Goal: Complete application form

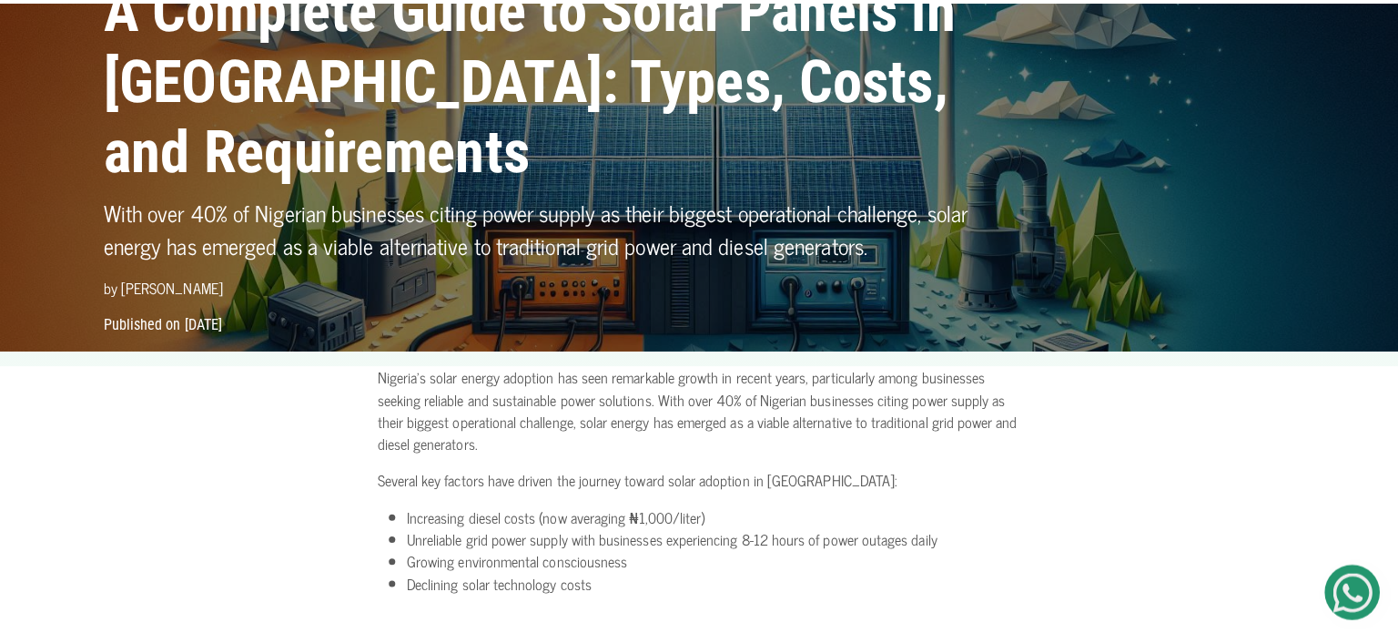
scroll to position [109, 0]
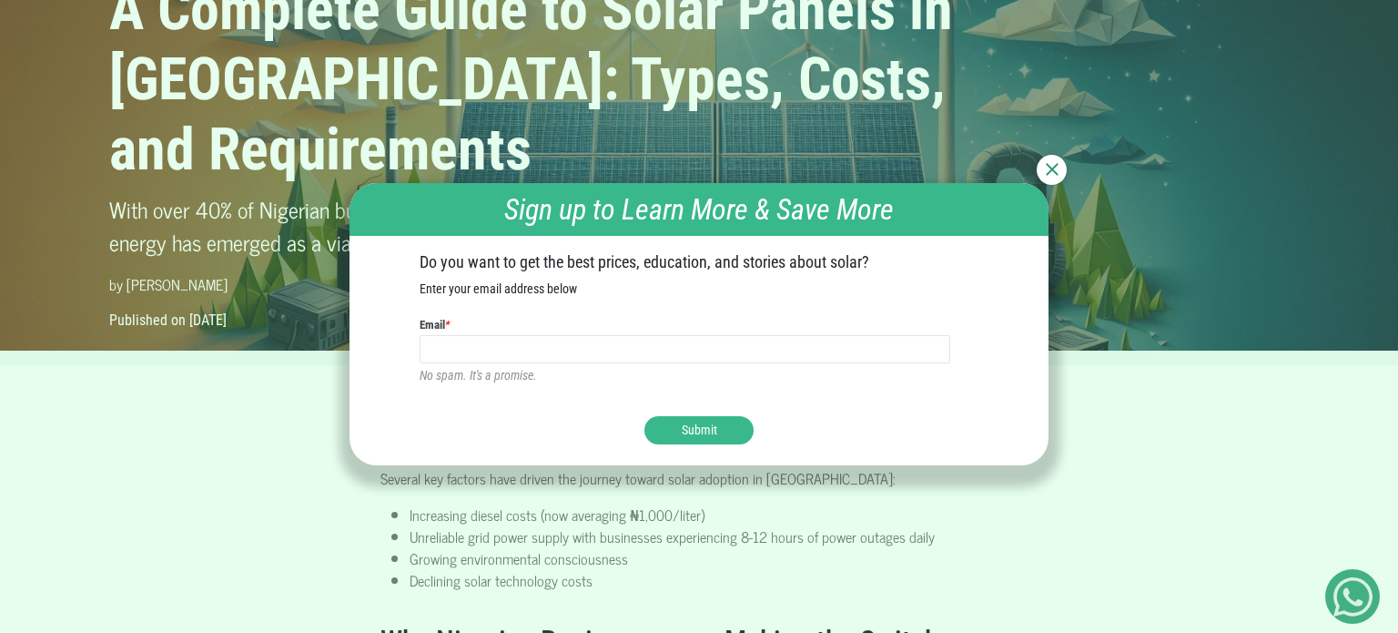
click at [557, 338] on input "text" at bounding box center [686, 349] width 532 height 29
type input "forphanlif"
click at [561, 312] on ul "Do you want to get the best prices, education, and stories about solar? Enter y…" at bounding box center [699, 318] width 559 height 133
drag, startPoint x: 556, startPoint y: 367, endPoint x: 564, endPoint y: 351, distance: 17.1
click at [564, 351] on div "Invalid value No spam. It's a promise." at bounding box center [699, 360] width 559 height 51
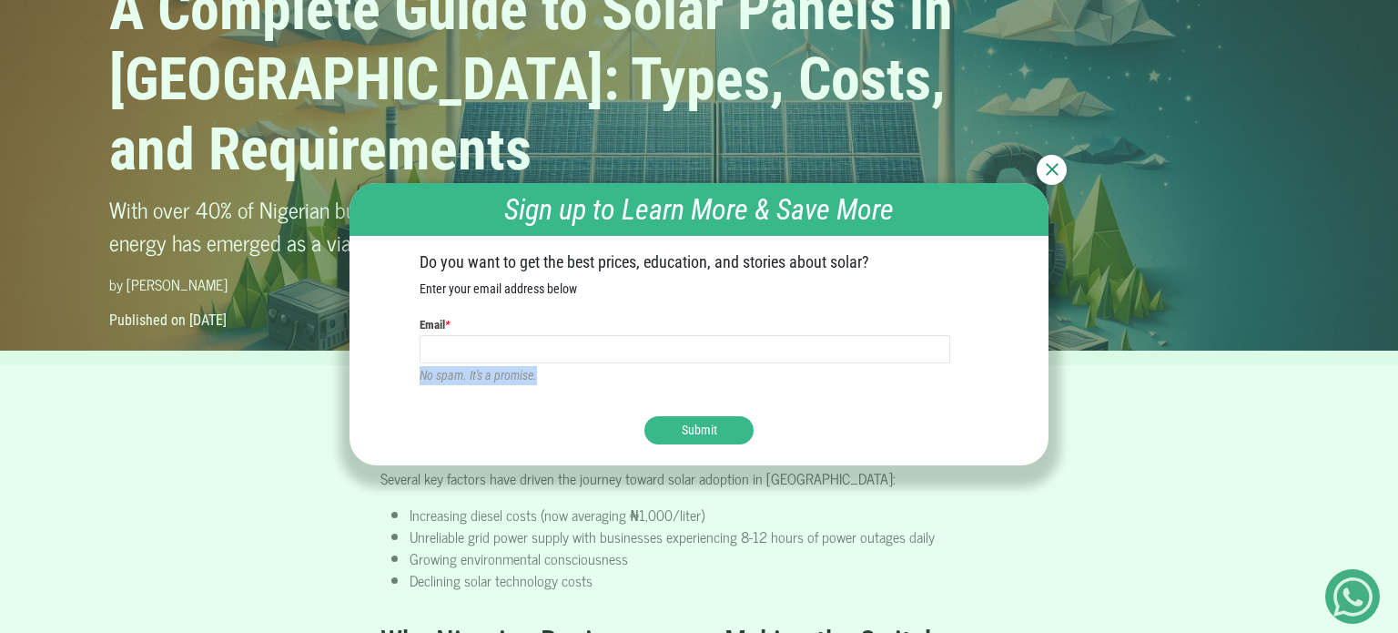
click at [564, 351] on input "text" at bounding box center [686, 349] width 532 height 29
click at [459, 346] on input "getim35@gmail.com" at bounding box center [686, 349] width 532 height 29
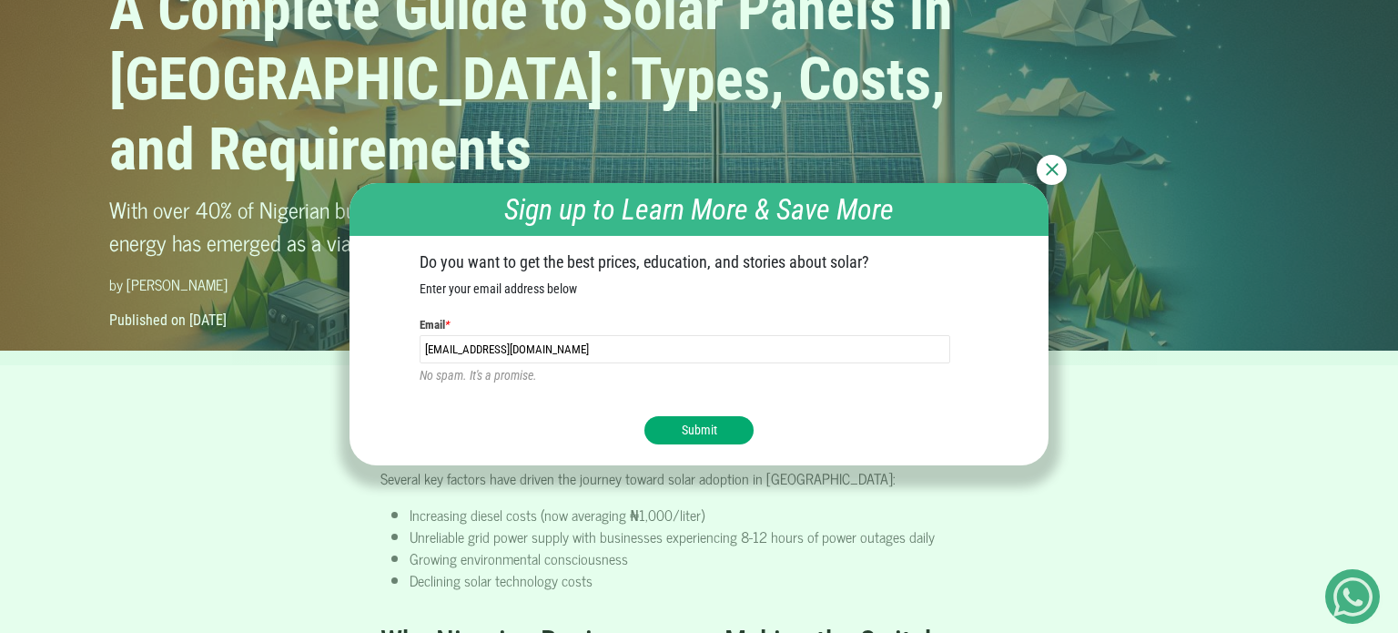
type input "forphanlife@gmail.com"
click at [667, 427] on button "Submit" at bounding box center [699, 430] width 109 height 28
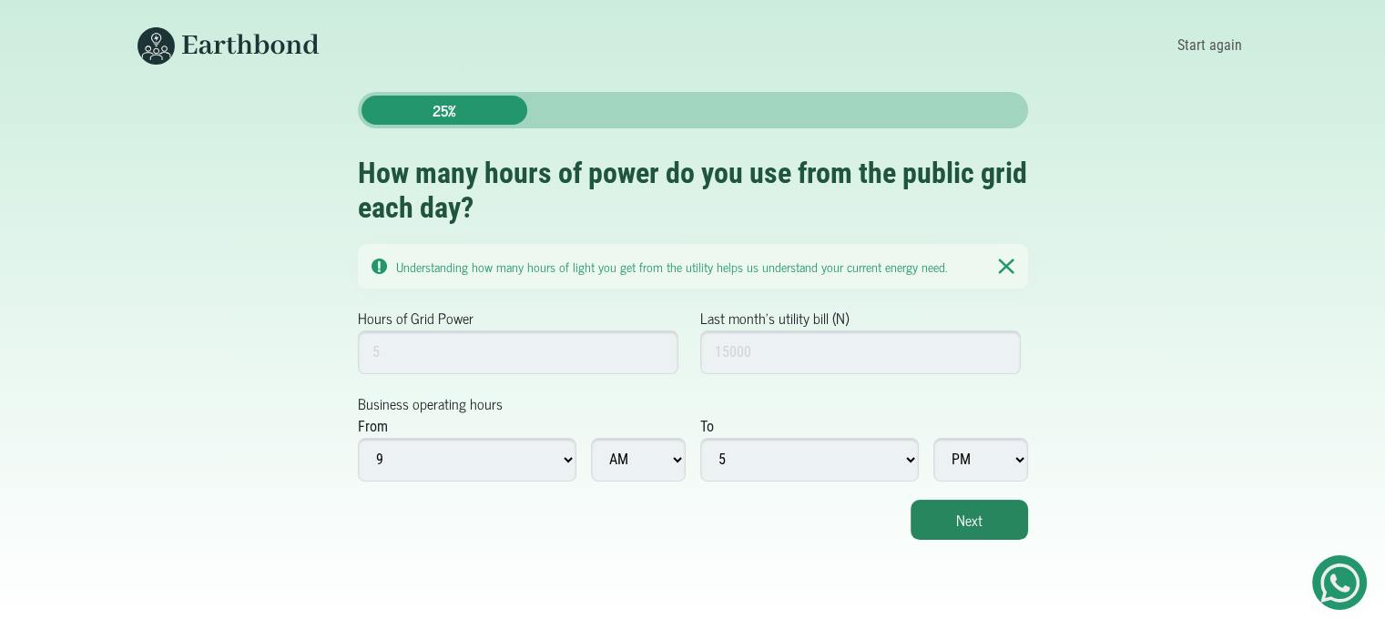
scroll to position [14, 0]
click at [433, 331] on input "Hours of Grid Power" at bounding box center [518, 353] width 321 height 44
type input "7"
click at [642, 337] on input "7" at bounding box center [518, 353] width 321 height 44
type input "9"
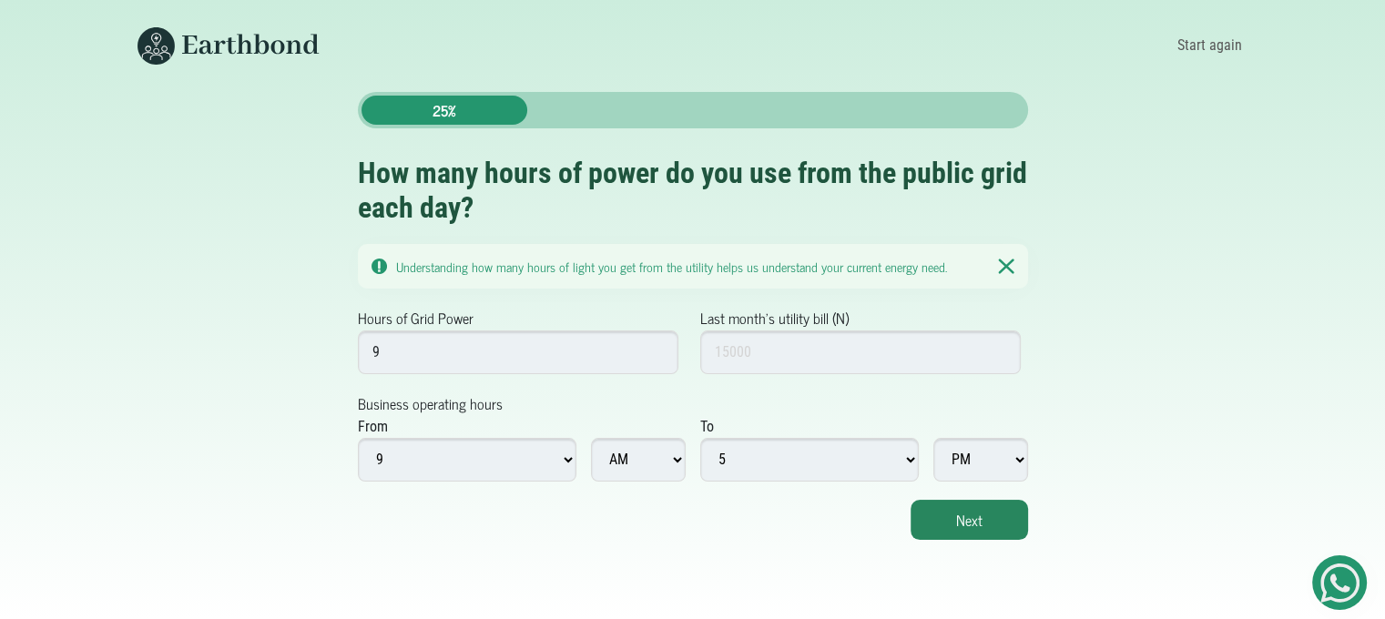
click at [489, 454] on select "1 2 3 4 5 6 7 8 9 10 11 12" at bounding box center [467, 460] width 219 height 44
click at [358, 438] on select "1 2 3 4 5 6 7 8 9 10 11 12" at bounding box center [467, 460] width 219 height 44
click at [420, 451] on select "1 2 3 4 5 6 7 8 9 10 11 12" at bounding box center [467, 460] width 219 height 44
select select "7"
click at [358, 438] on select "1 2 3 4 5 6 7 8 9 10 11 12" at bounding box center [467, 460] width 219 height 44
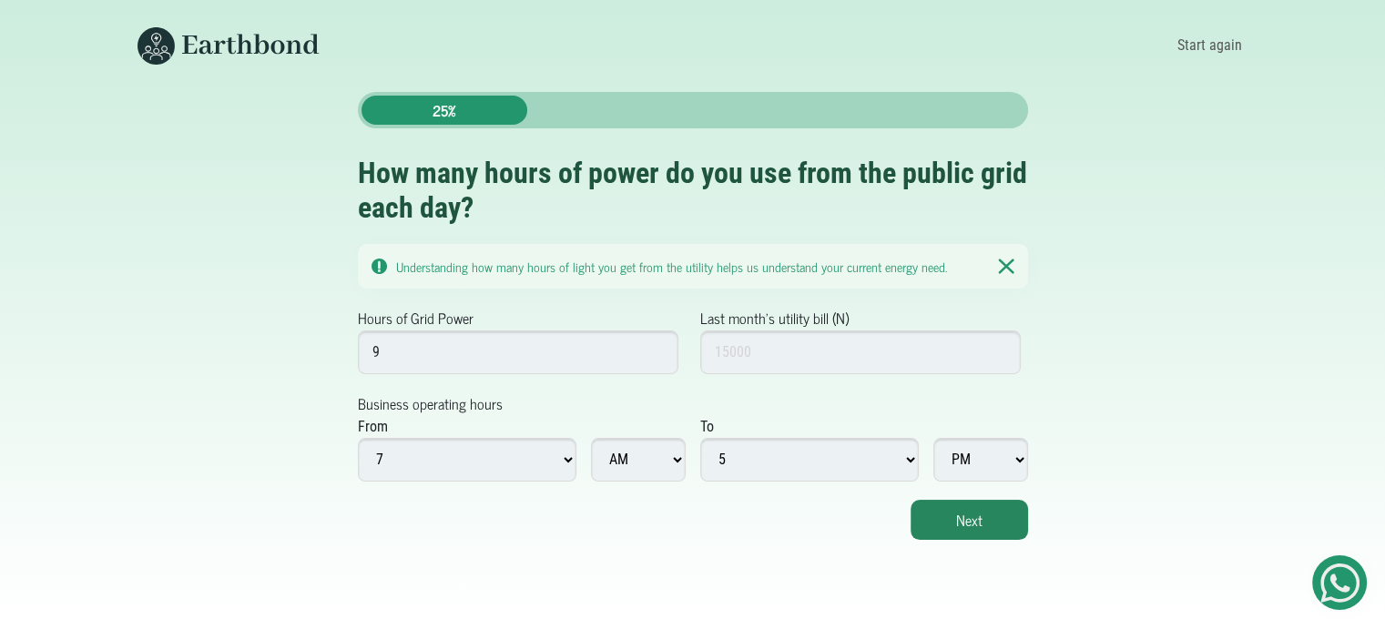
click at [749, 446] on select "1 2 3 4 5 6 7 8 9 10 11 12" at bounding box center [809, 460] width 219 height 44
select select "7"
click at [700, 438] on select "1 2 3 4 5 6 7 8 9 10 11 12" at bounding box center [809, 460] width 219 height 44
click at [965, 517] on button "Next" at bounding box center [968, 520] width 117 height 40
type input "20000"
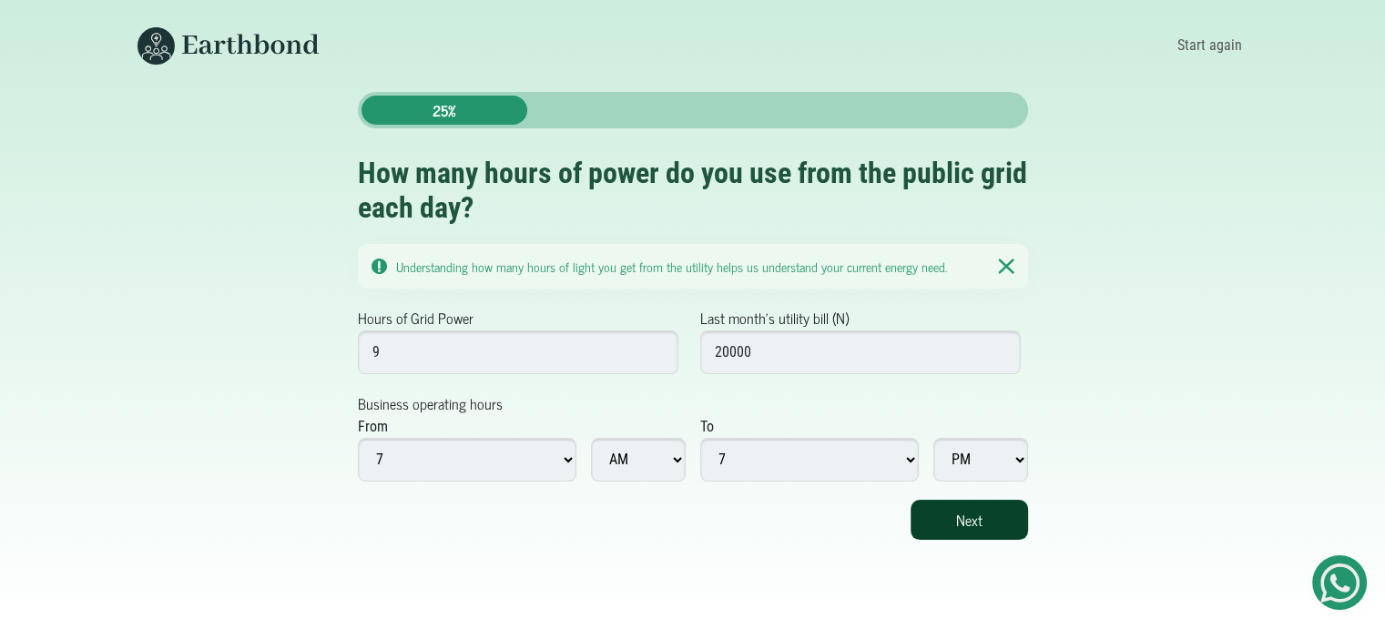
click at [948, 508] on button "Next" at bounding box center [968, 520] width 117 height 40
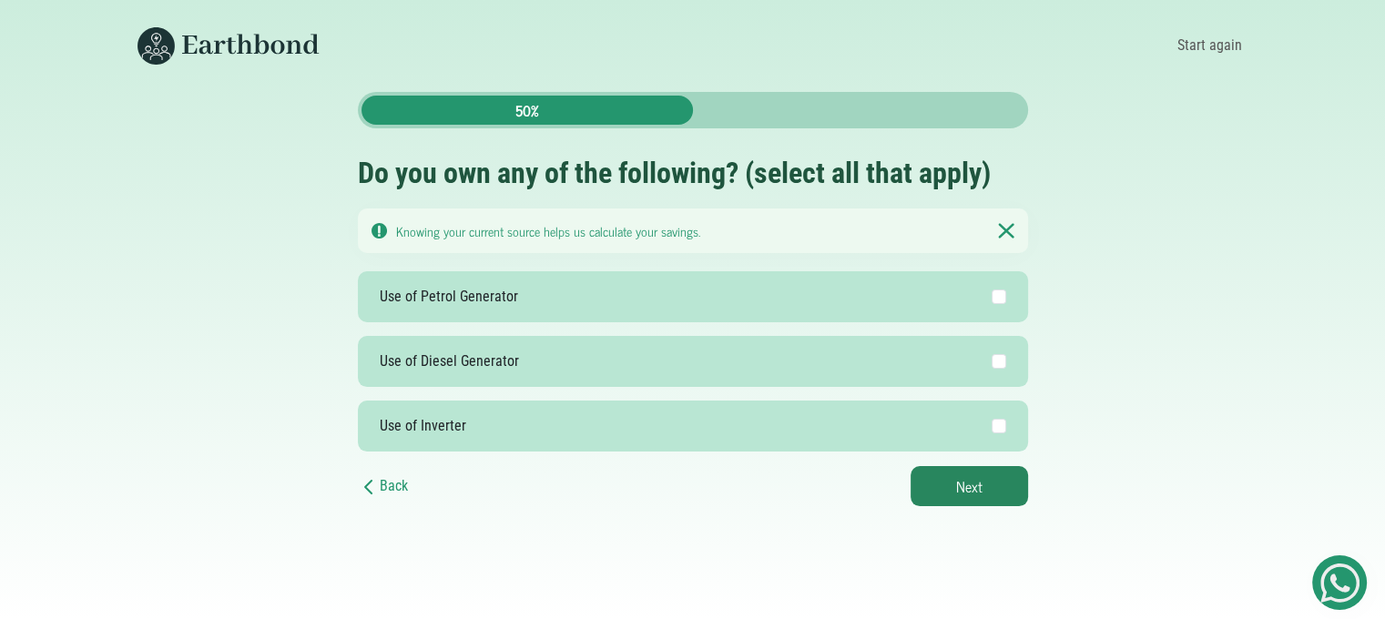
click at [1005, 292] on label "Use of Petrol Generator" at bounding box center [693, 296] width 670 height 51
click at [1005, 292] on input "Use of Petrol Generator" at bounding box center [999, 297] width 15 height 15
checkbox input "true"
click at [1004, 348] on label "Use of Diesel Generator" at bounding box center [693, 361] width 670 height 51
click at [1004, 354] on input "Use of Diesel Generator" at bounding box center [999, 361] width 15 height 15
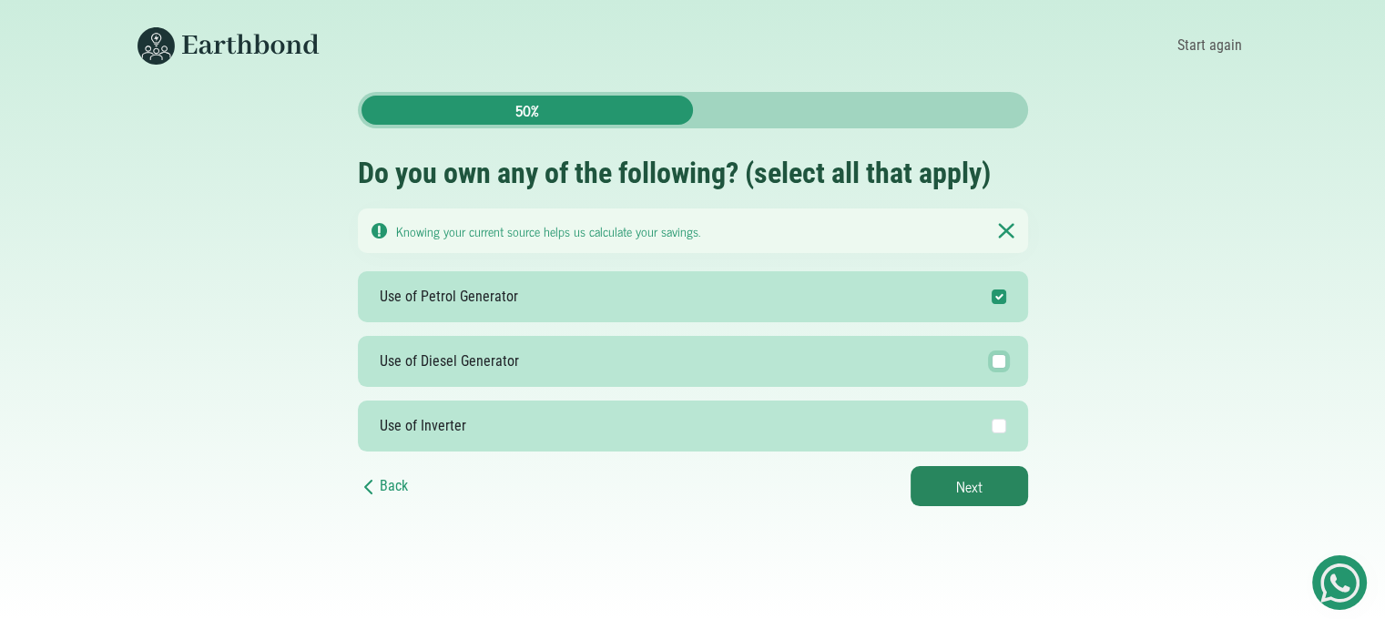
checkbox input "true"
click at [986, 498] on button "Next" at bounding box center [968, 486] width 117 height 40
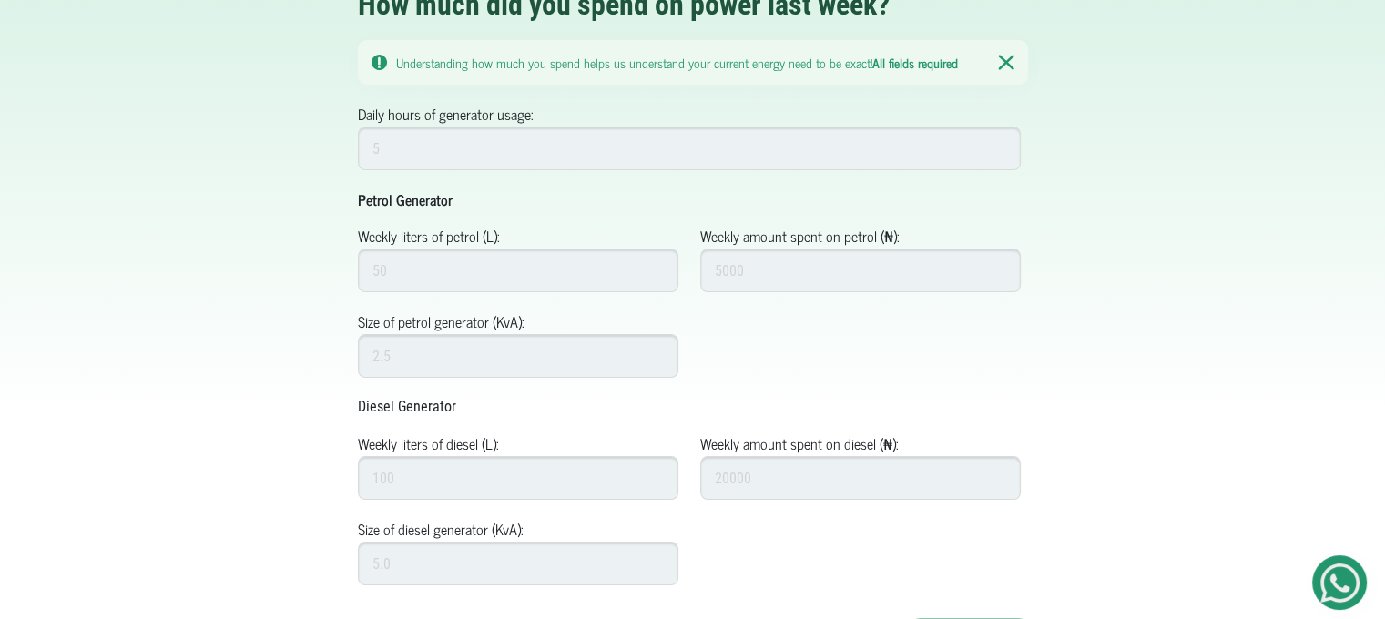
scroll to position [202, 0]
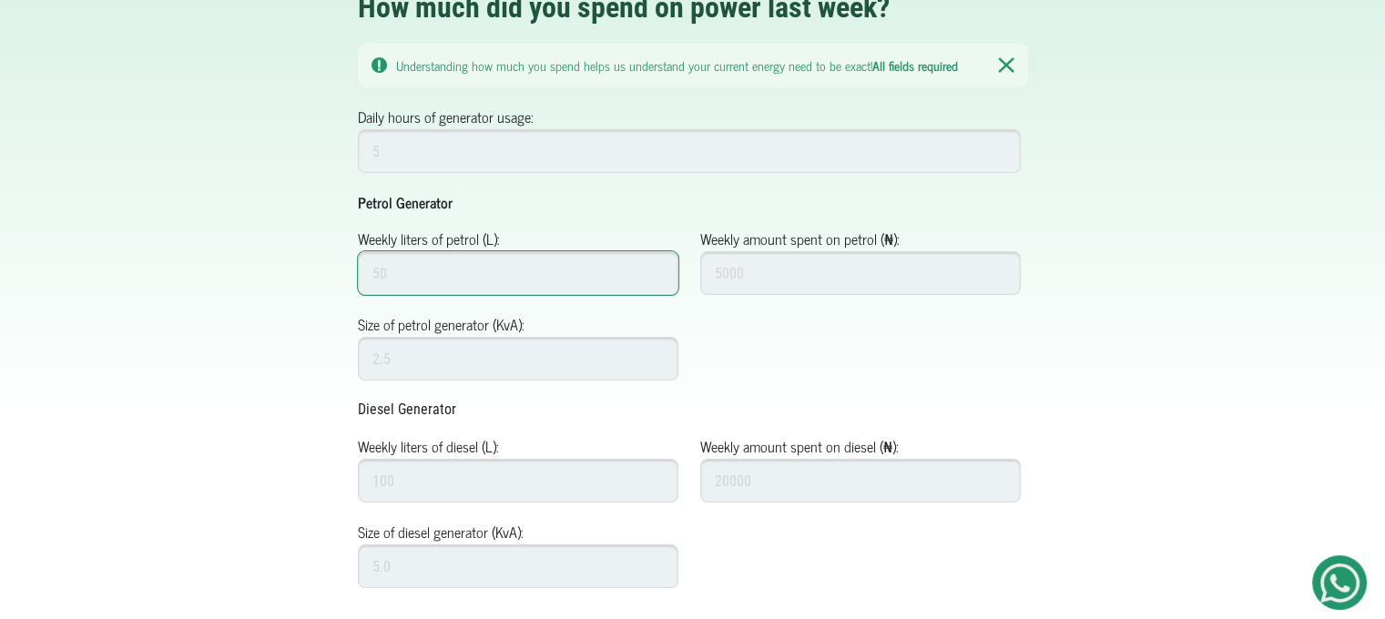
click at [507, 284] on input "Weekly liters of petrol (L):" at bounding box center [518, 273] width 321 height 44
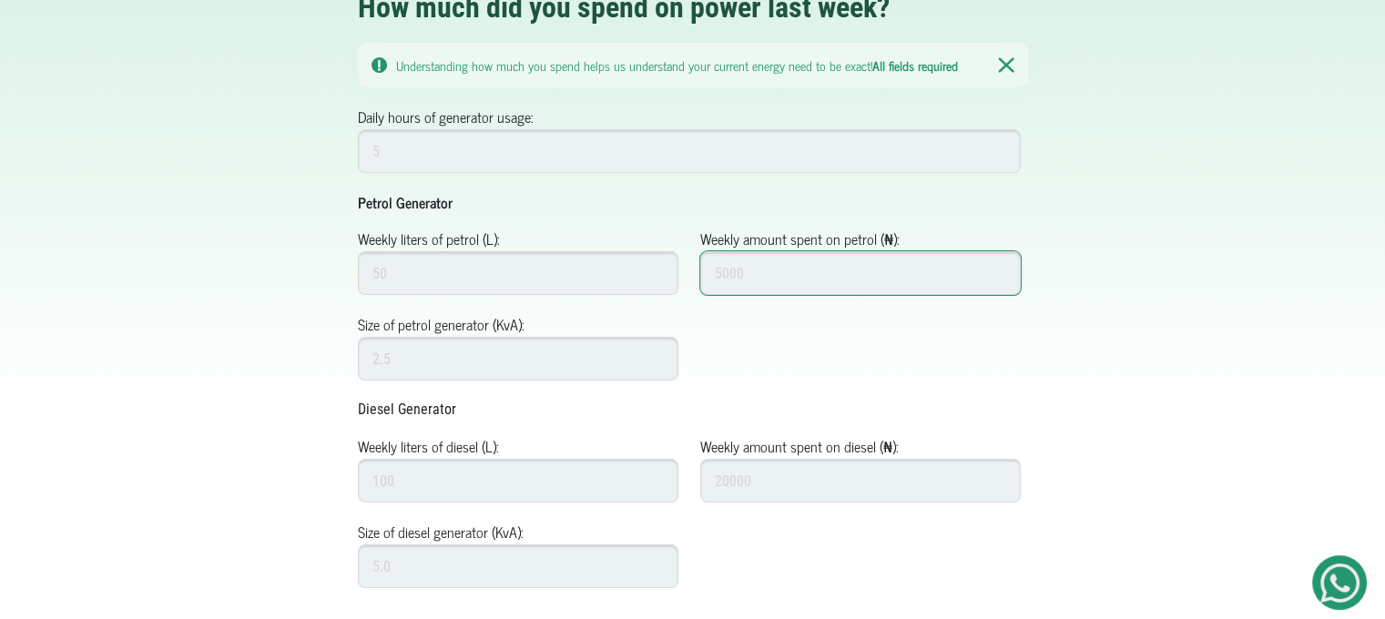
click at [740, 267] on input "Weekly amount spent on petrol (₦):" at bounding box center [860, 273] width 321 height 44
type input "4"
type input "10000"
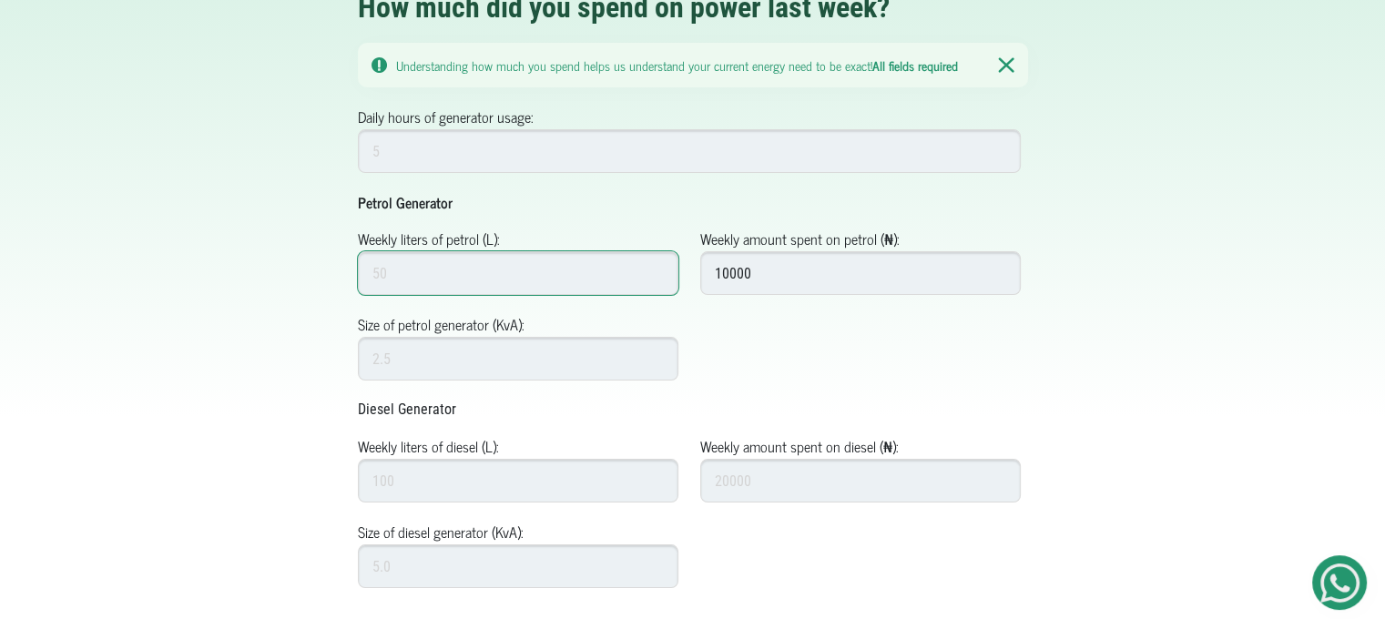
click at [567, 272] on input "Weekly liters of petrol (L):" at bounding box center [518, 273] width 321 height 44
type input "5"
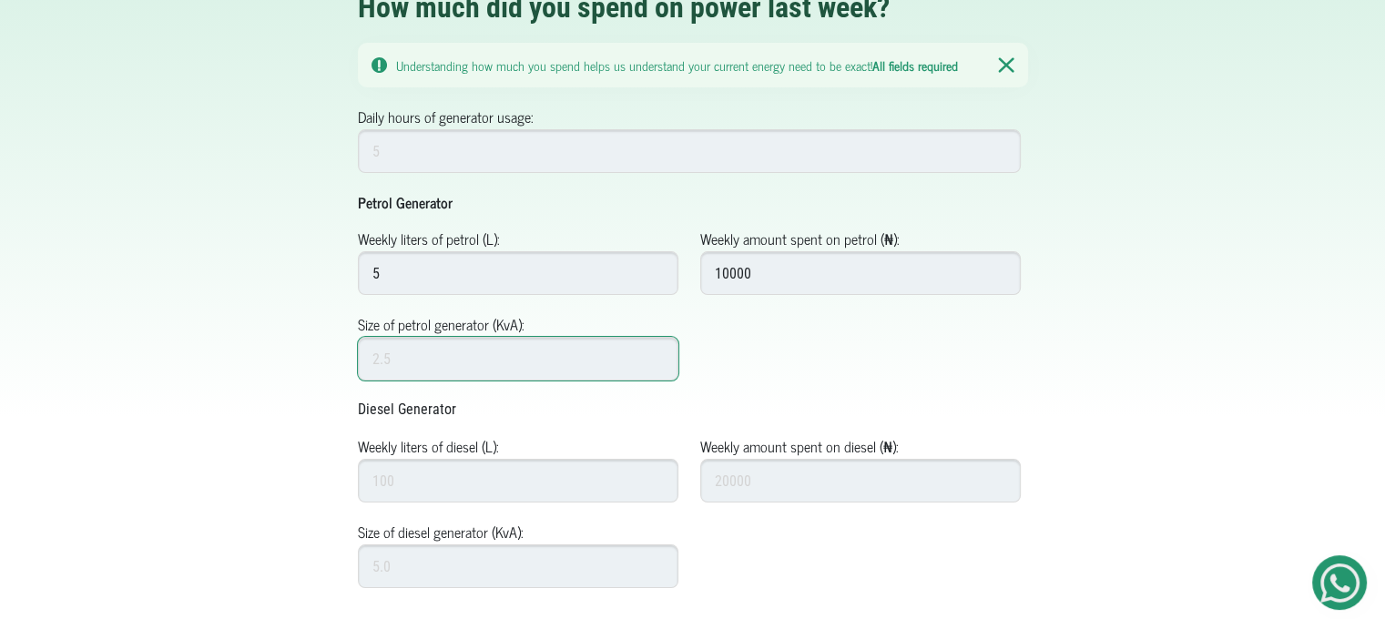
click at [552, 356] on input "Size of petrol generator (KvA):" at bounding box center [518, 359] width 321 height 44
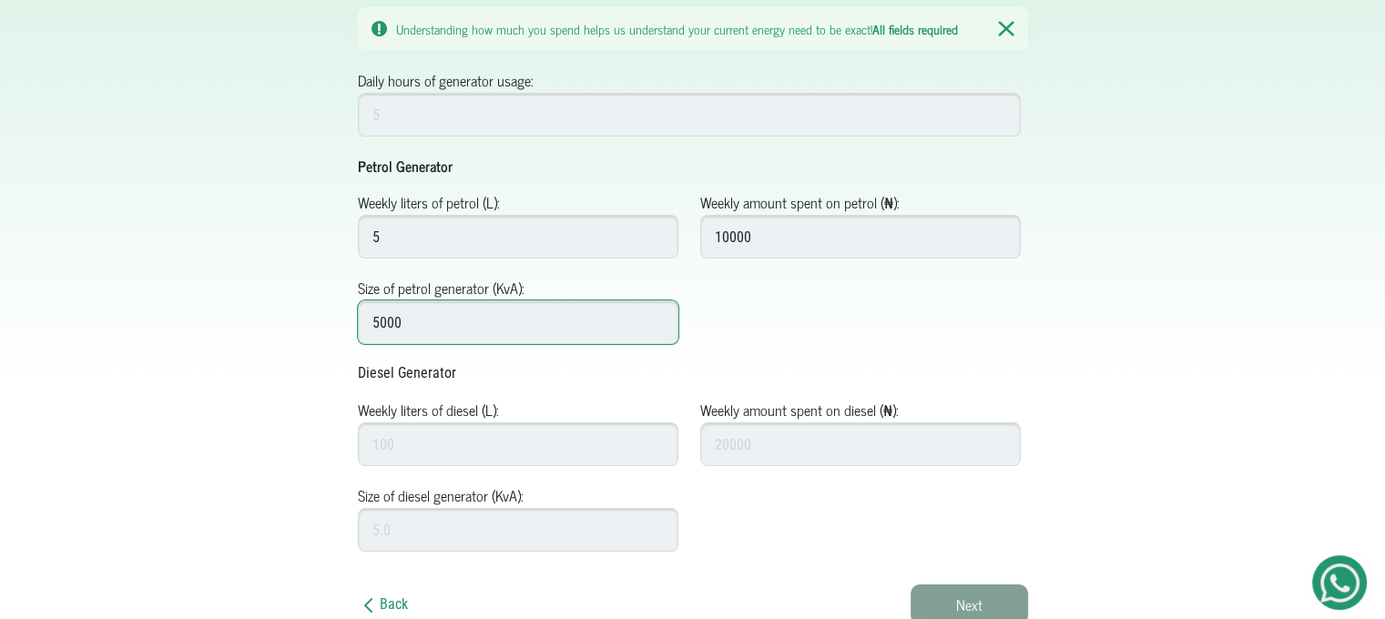
type input "5000"
